Goal: Task Accomplishment & Management: Use online tool/utility

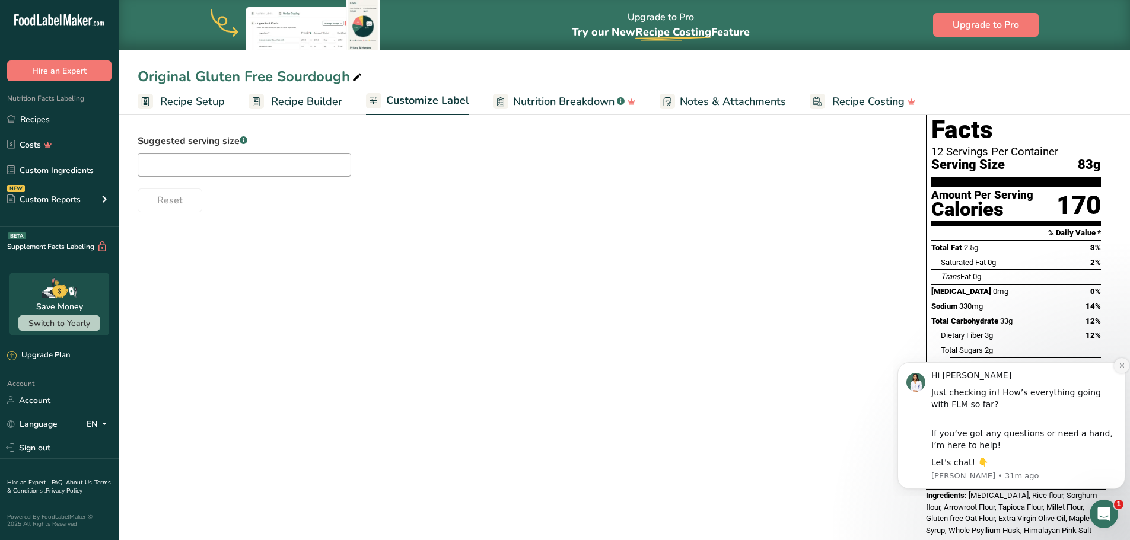
click at [1120, 365] on icon "Dismiss notification" at bounding box center [1122, 365] width 7 height 7
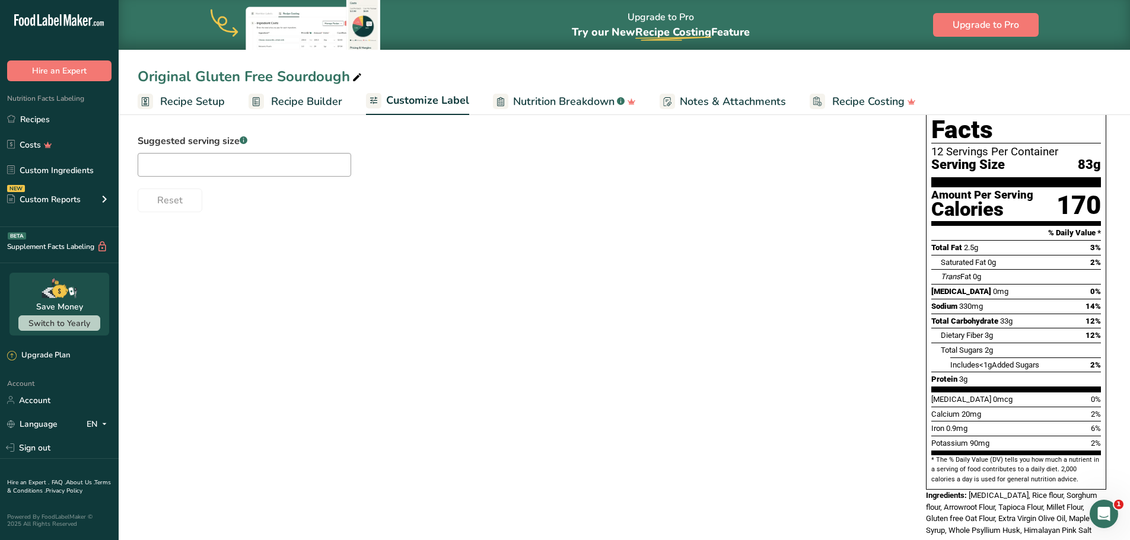
click at [695, 341] on div "Choose your label style Standard FDA label USA (FDA) Standard FDA label Tabular…" at bounding box center [625, 310] width 974 height 477
click at [697, 104] on span "Notes & Attachments" at bounding box center [733, 102] width 106 height 16
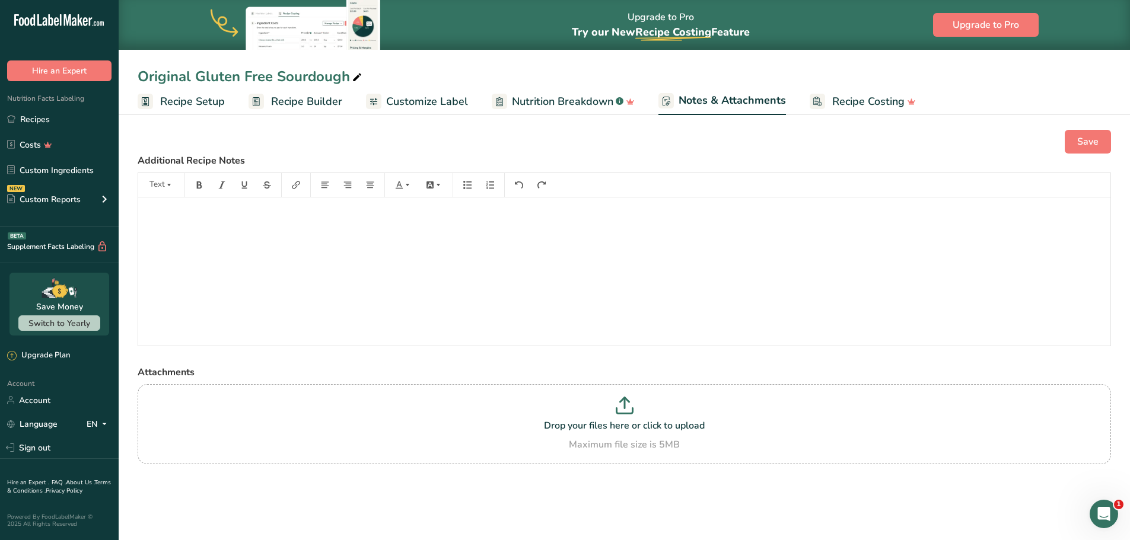
click at [421, 98] on span "Customize Label" at bounding box center [427, 102] width 82 height 16
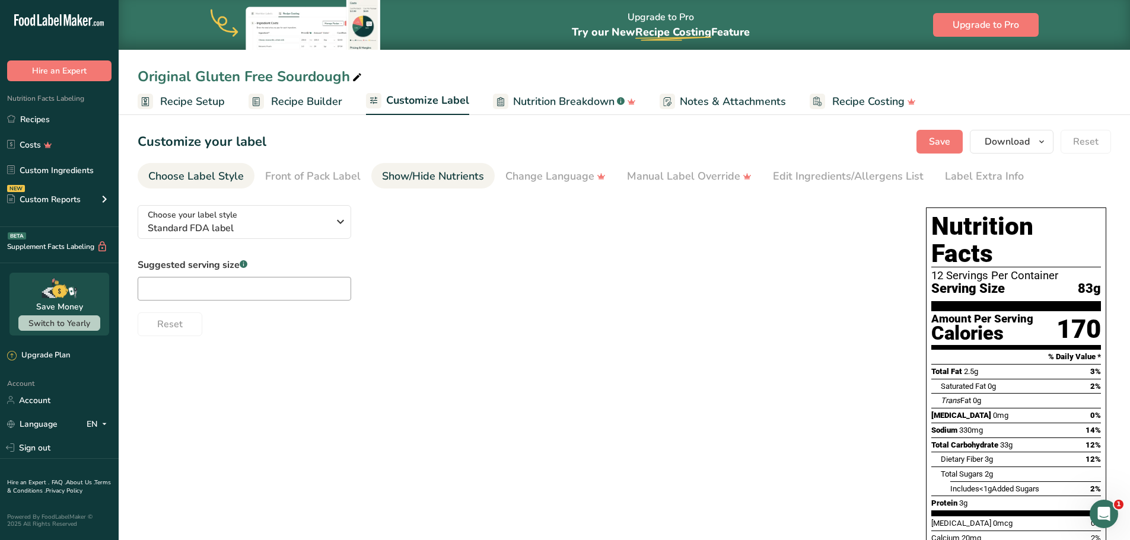
click at [393, 174] on div "Show/Hide Nutrients" at bounding box center [433, 176] width 102 height 16
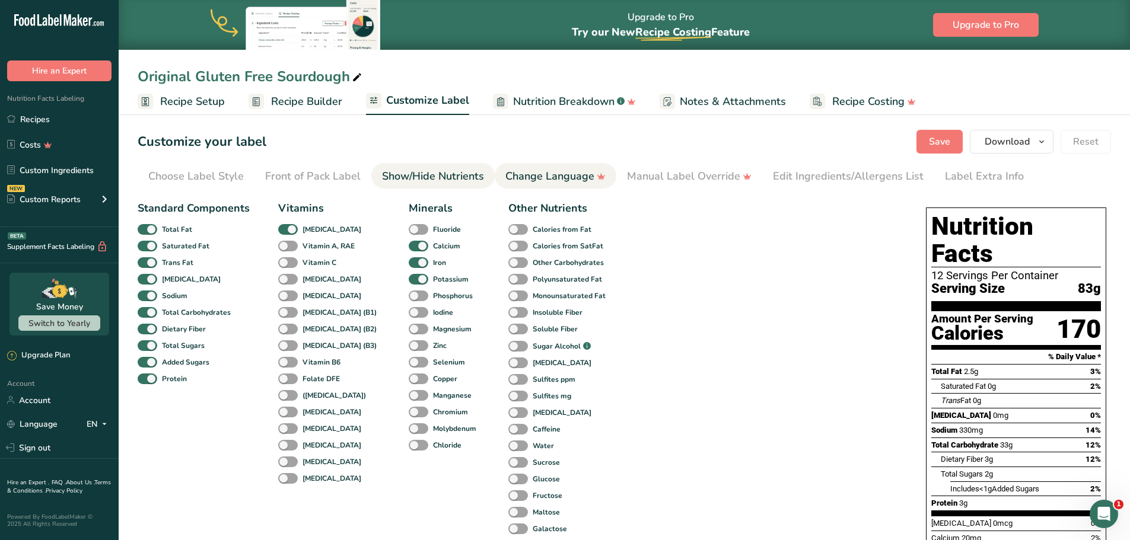
click at [552, 176] on div "Change Language" at bounding box center [555, 176] width 100 height 16
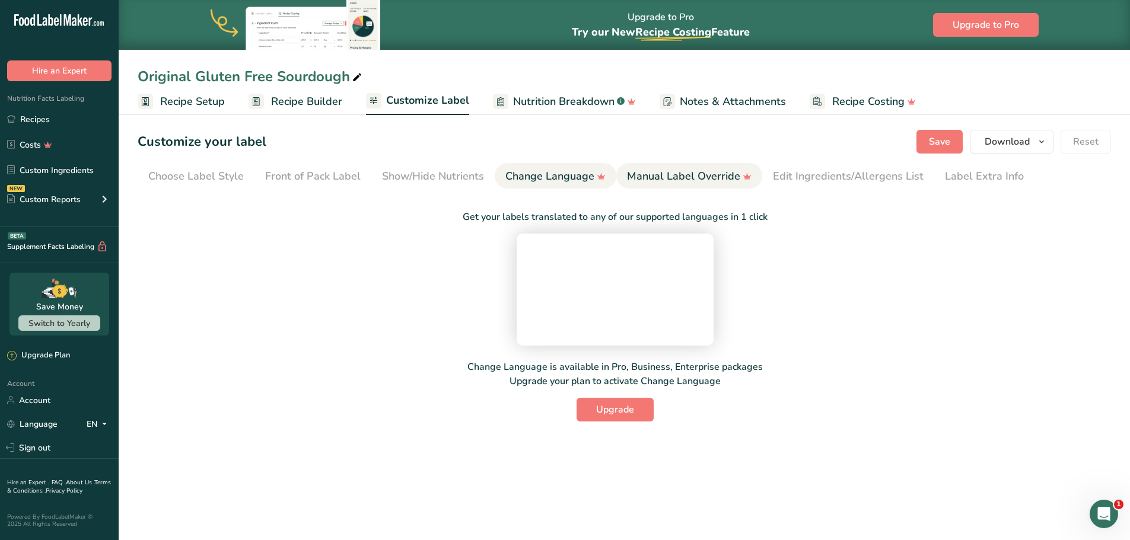
click at [653, 171] on div "Manual Label Override" at bounding box center [689, 176] width 125 height 16
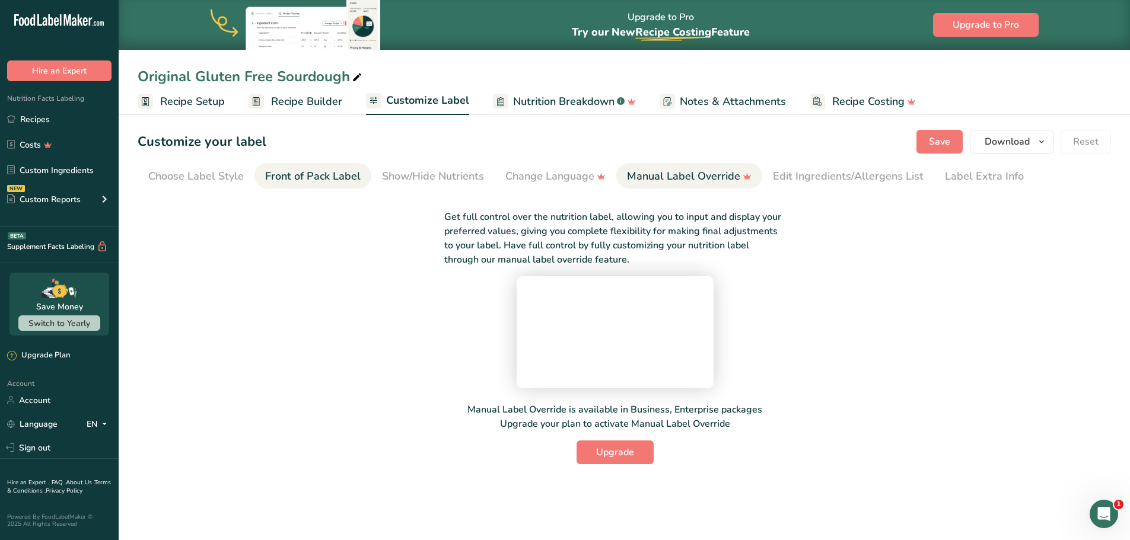
click at [332, 179] on div "Front of Pack Label" at bounding box center [313, 176] width 96 height 16
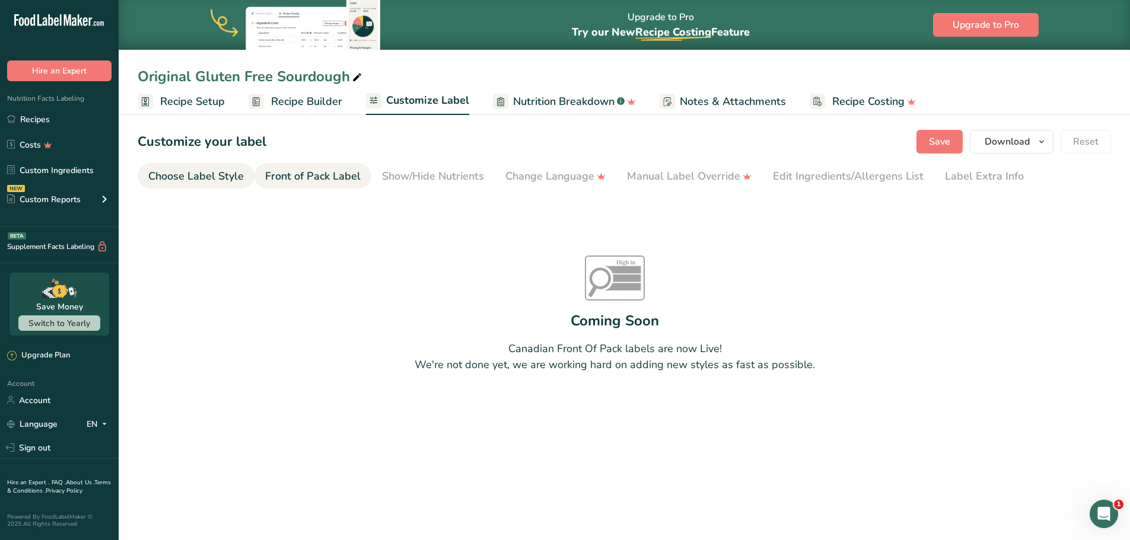
click at [205, 169] on div "Choose Label Style" at bounding box center [196, 176] width 96 height 16
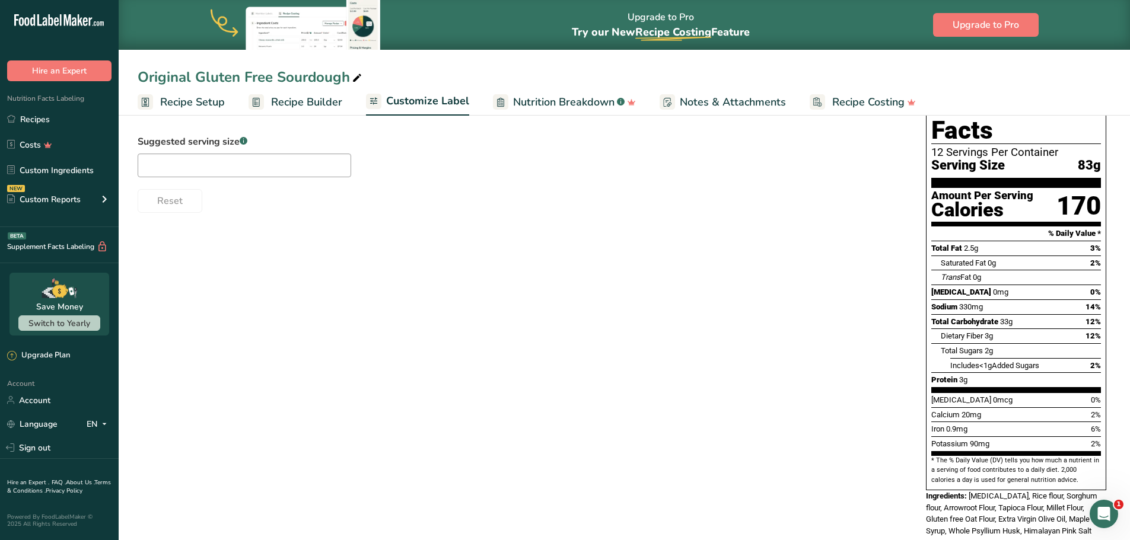
scroll to position [125, 0]
click at [312, 100] on span "Recipe Builder" at bounding box center [306, 102] width 71 height 16
